Goal: Obtain resource: Obtain resource

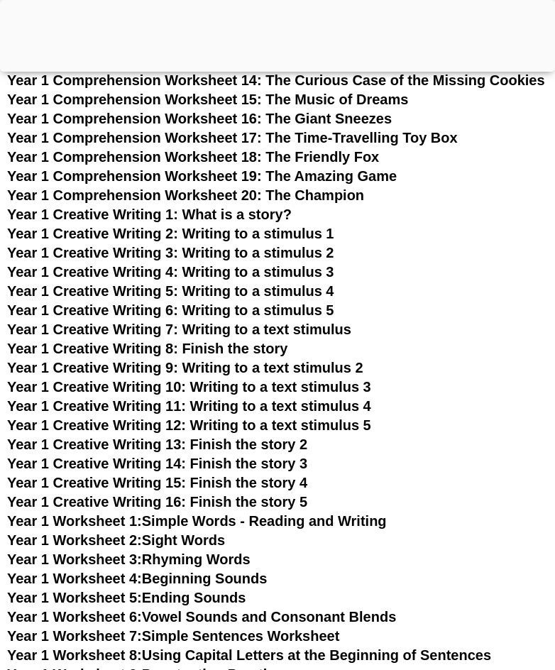
scroll to position [1773, 0]
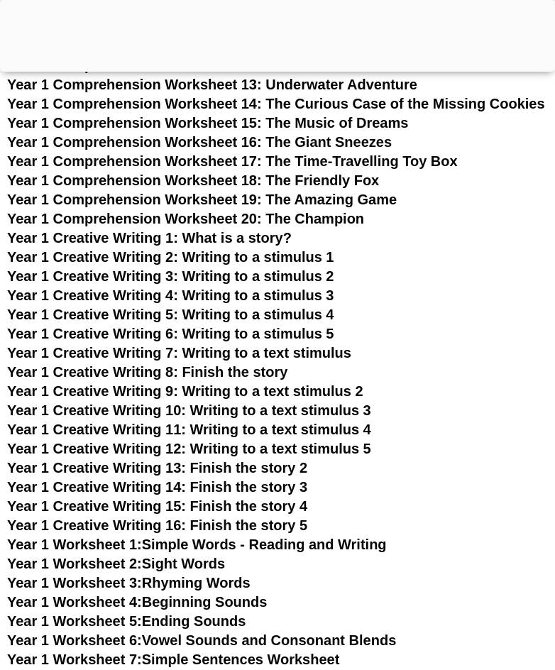
click at [206, 294] on span "Year 1 Creative Writing 4: Writing to a stimulus 3" at bounding box center [170, 295] width 327 height 16
click at [200, 331] on span "Year 1 Creative Writing 6: Writing to a stimulus 5" at bounding box center [170, 334] width 327 height 16
click at [201, 353] on span "Year 1 Creative Writing 7: Writing to a text stimulus" at bounding box center [179, 353] width 344 height 16
click at [199, 369] on span "Year 1 Creative Writing 8: Finish the story" at bounding box center [147, 372] width 280 height 16
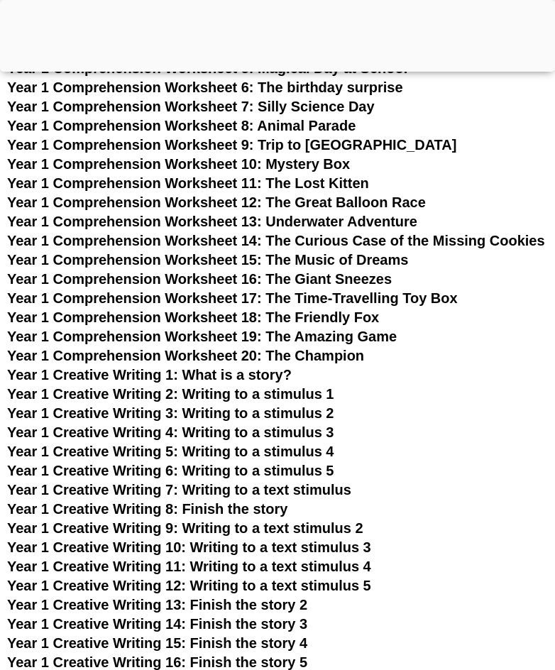
scroll to position [1632, 0]
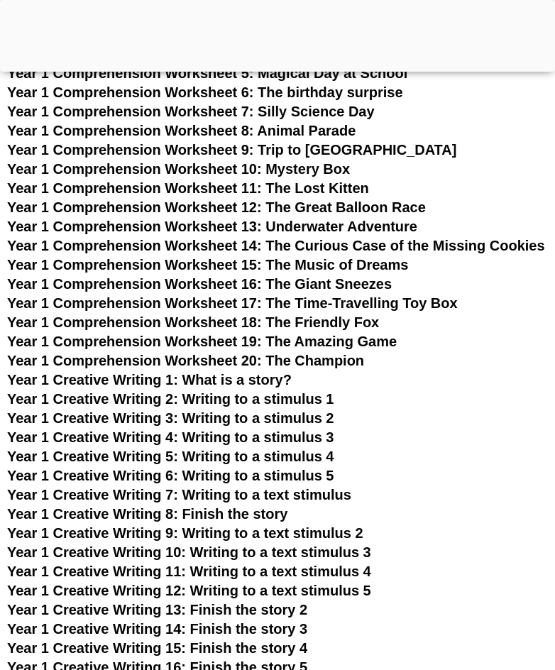
click at [194, 415] on span "Year 1 Creative Writing 3: Writing to a stimulus 2" at bounding box center [170, 418] width 327 height 16
click at [211, 438] on span "Year 1 Creative Writing 4: Writing to a stimulus 3" at bounding box center [170, 437] width 327 height 16
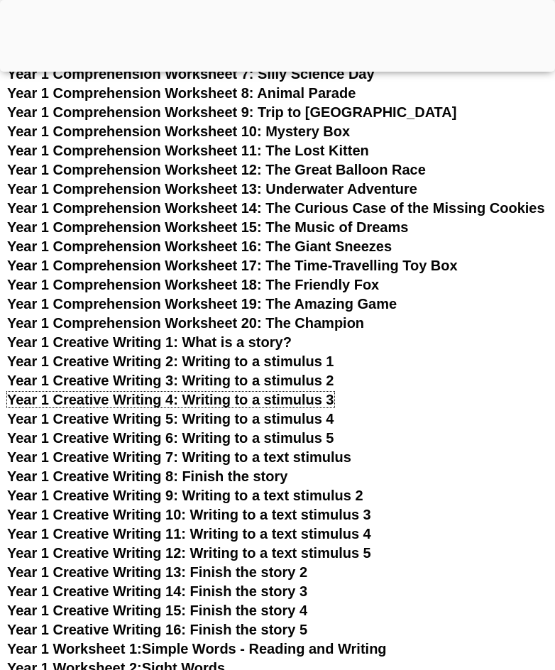
scroll to position [1702, 0]
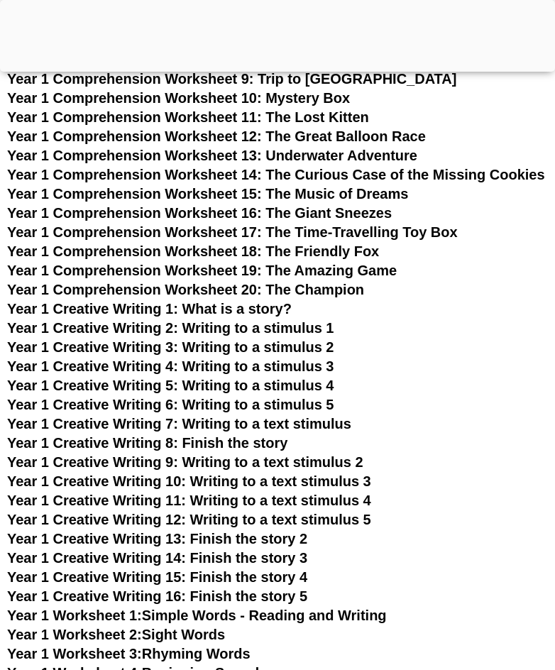
click at [230, 484] on span "Year 1 Creative Writing 10: Writing to a text stimulus 3" at bounding box center [189, 481] width 364 height 16
click at [245, 367] on span "Year 1 Creative Writing 4: Writing to a stimulus 3" at bounding box center [170, 366] width 327 height 16
click at [229, 387] on span "Year 1 Creative Writing 5: Writing to a stimulus 4" at bounding box center [170, 385] width 327 height 16
click at [223, 401] on span "Year 1 Creative Writing 6: Writing to a stimulus 5" at bounding box center [170, 405] width 327 height 16
click at [221, 418] on span "Year 1 Creative Writing 7: Writing to a text stimulus" at bounding box center [179, 424] width 344 height 16
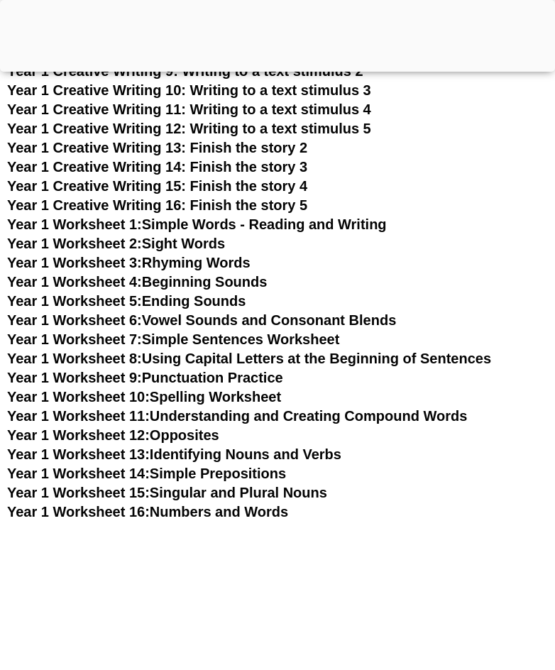
scroll to position [2128, 0]
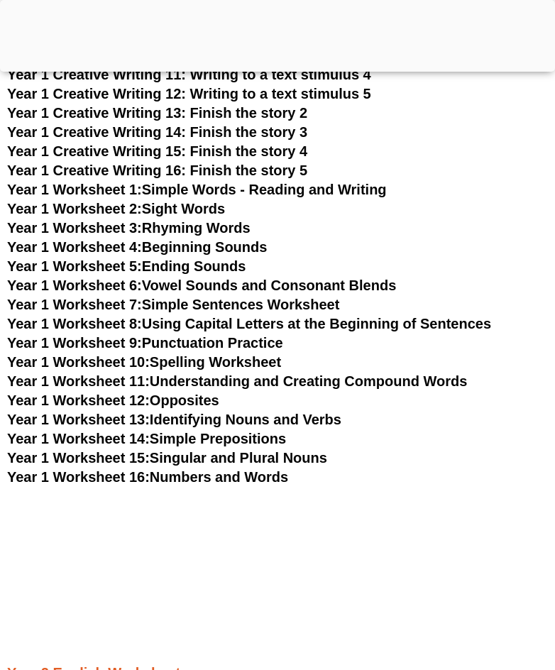
click at [142, 266] on span "Year 1 Worksheet 5:" at bounding box center [74, 266] width 135 height 16
click at [138, 282] on span "Year 1 Worksheet 6:" at bounding box center [74, 285] width 135 height 16
click at [131, 321] on span "Year 1 Worksheet 8:" at bounding box center [74, 324] width 135 height 16
click at [126, 344] on span "Year 1 Worksheet 9:" at bounding box center [74, 343] width 135 height 16
click at [121, 382] on span "Year 1 Worksheet 11:" at bounding box center [78, 381] width 143 height 16
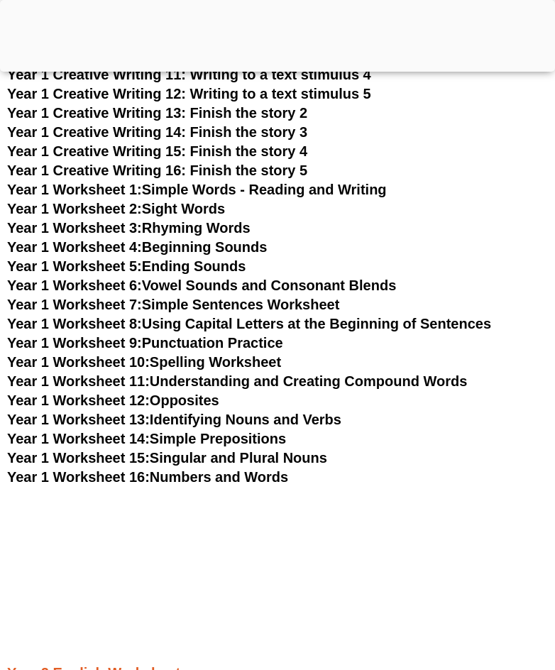
click at [119, 399] on span "Year 1 Worksheet 12:" at bounding box center [78, 400] width 143 height 16
click at [116, 421] on span "Year 1 Worksheet 13:" at bounding box center [78, 419] width 143 height 16
click at [116, 433] on span "Year 1 Worksheet 14:" at bounding box center [78, 439] width 143 height 16
click at [112, 458] on span "Year 1 Worksheet 15:" at bounding box center [78, 458] width 143 height 16
click at [112, 474] on span "Year 1 Worksheet 16:" at bounding box center [78, 477] width 143 height 16
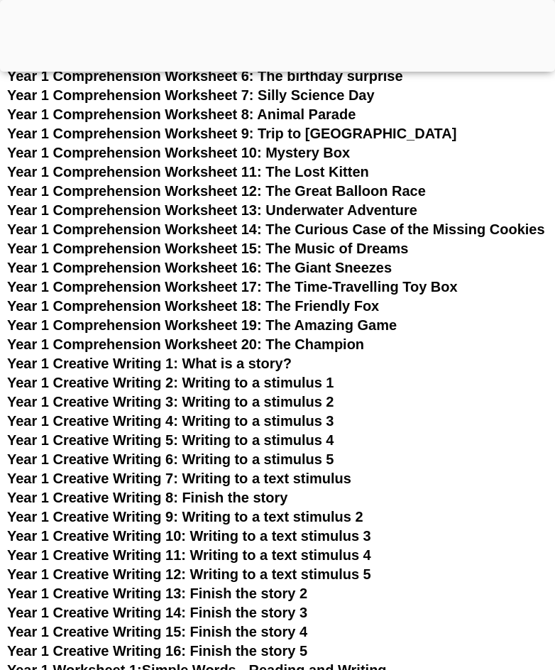
scroll to position [1632, 0]
